Goal: Task Accomplishment & Management: Use online tool/utility

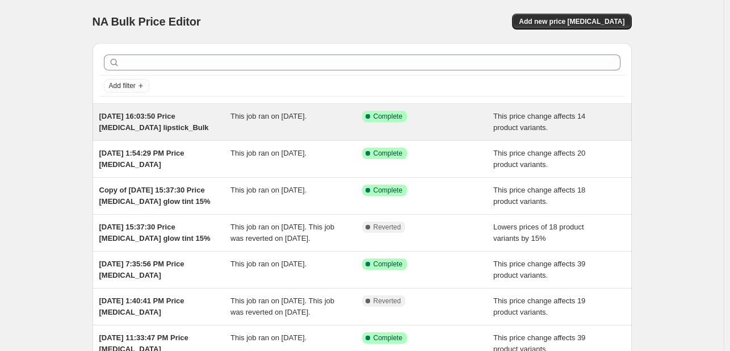
click at [125, 118] on span "[DATE] 16:03:50 Price [MEDICAL_DATA] lipstick_Bulk" at bounding box center [154, 122] width 110 height 20
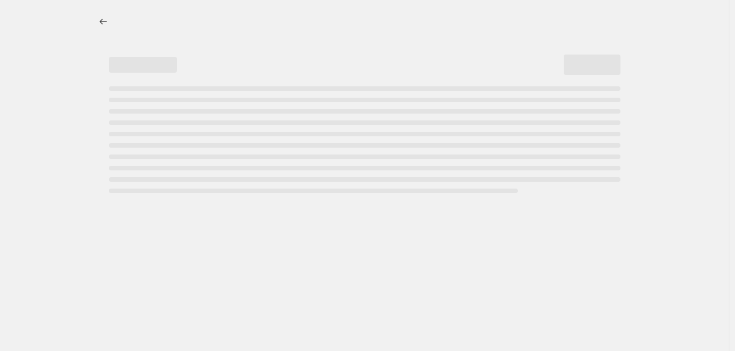
select select "pcap"
select select "no_change"
select select "collection"
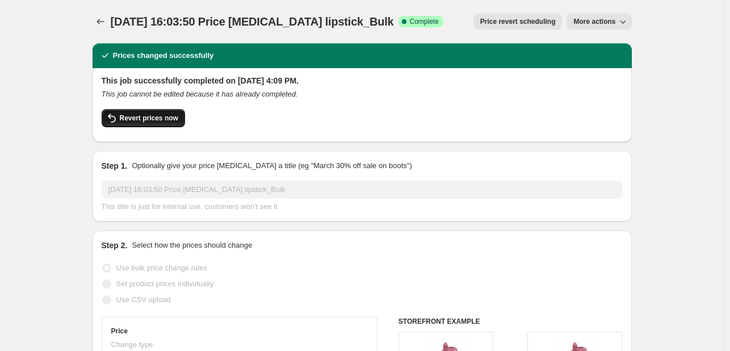
click at [138, 121] on span "Revert prices now" at bounding box center [149, 117] width 58 height 9
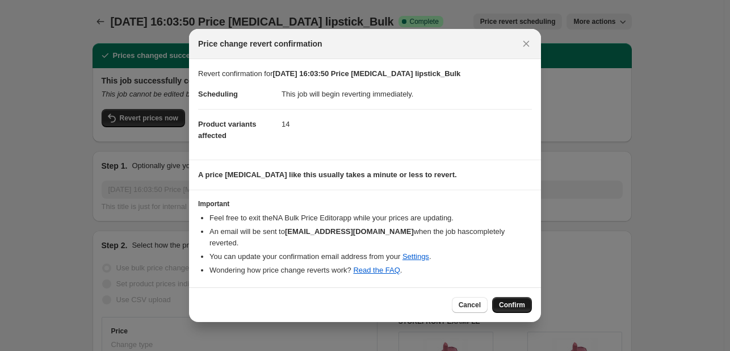
click at [506, 302] on span "Confirm" at bounding box center [512, 304] width 26 height 9
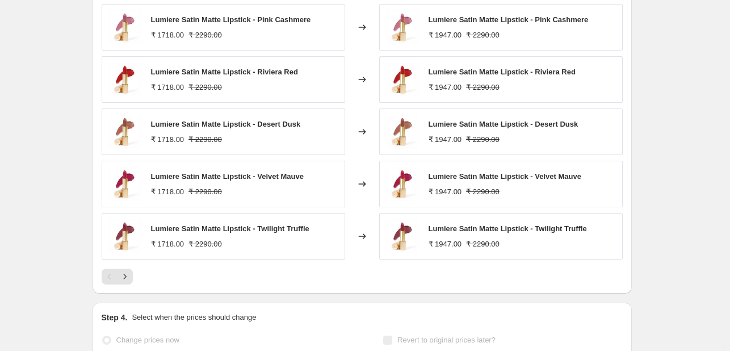
scroll to position [953, 0]
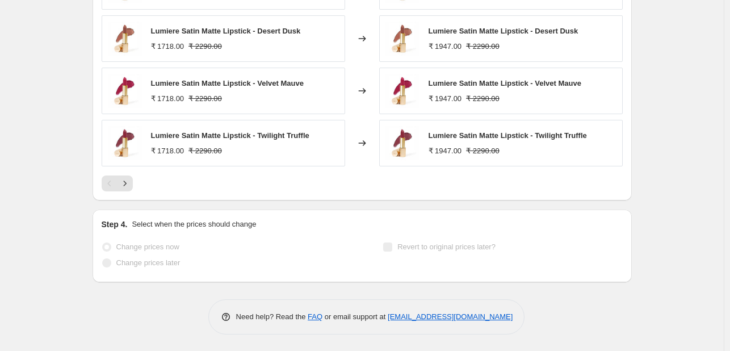
select select "pcap"
select select "no_change"
select select "collection"
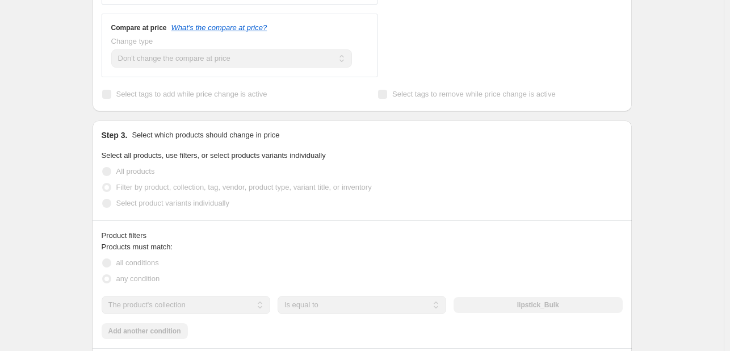
scroll to position [351, 0]
